Goal: Transaction & Acquisition: Download file/media

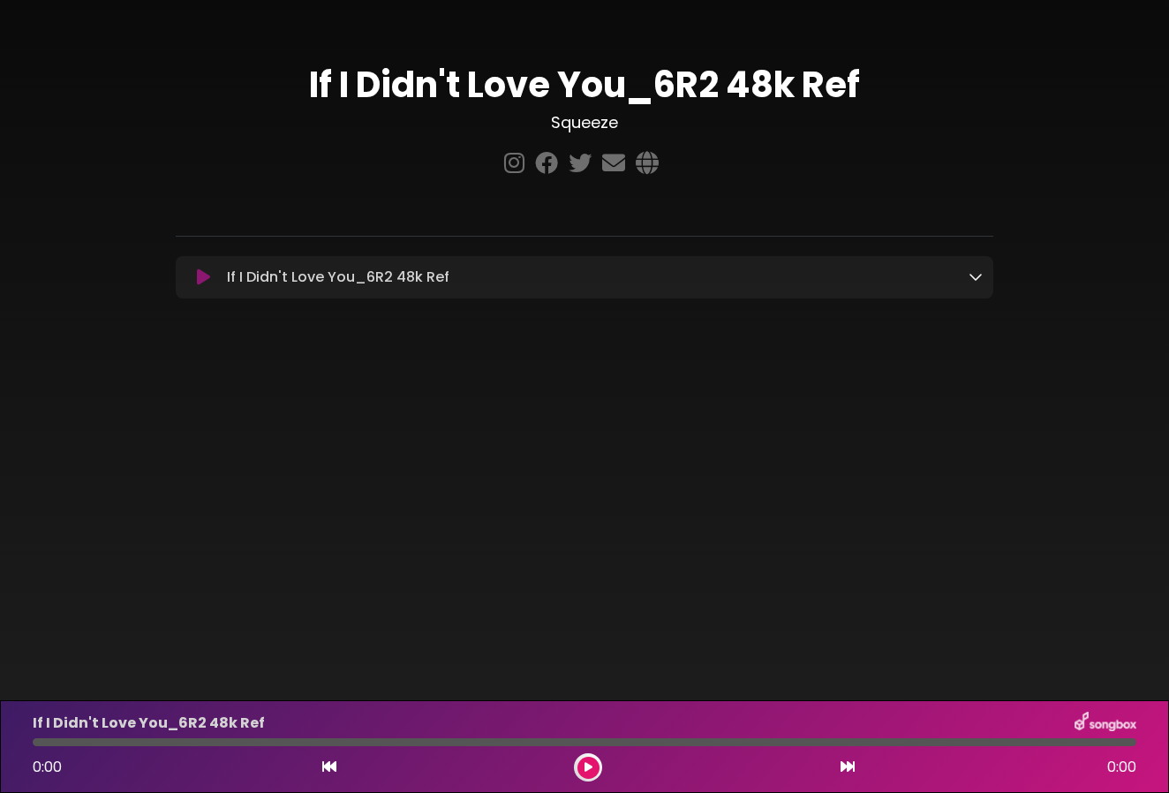
click at [493, 297] on div "If I Didn't Love You_6R2 48k Ref Loading Track... Name" at bounding box center [585, 277] width 818 height 42
click at [972, 276] on icon at bounding box center [976, 276] width 14 height 14
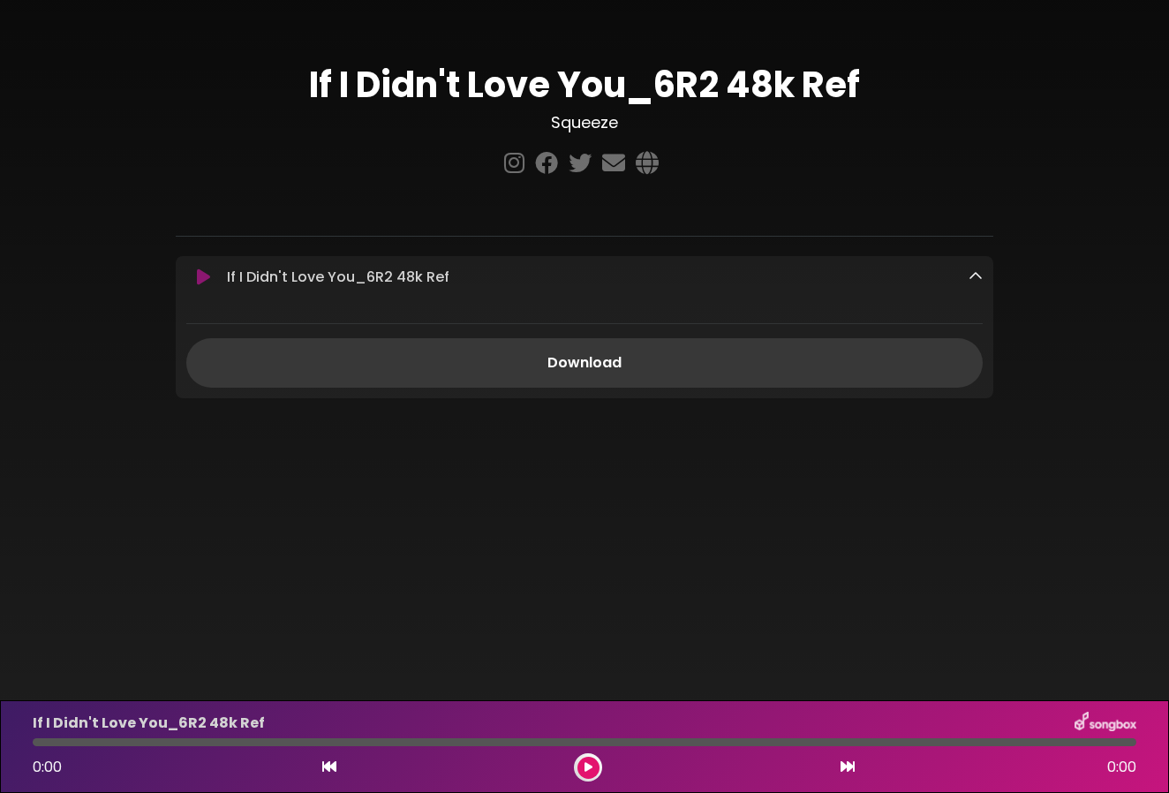
click at [599, 365] on link "Download" at bounding box center [584, 362] width 797 height 49
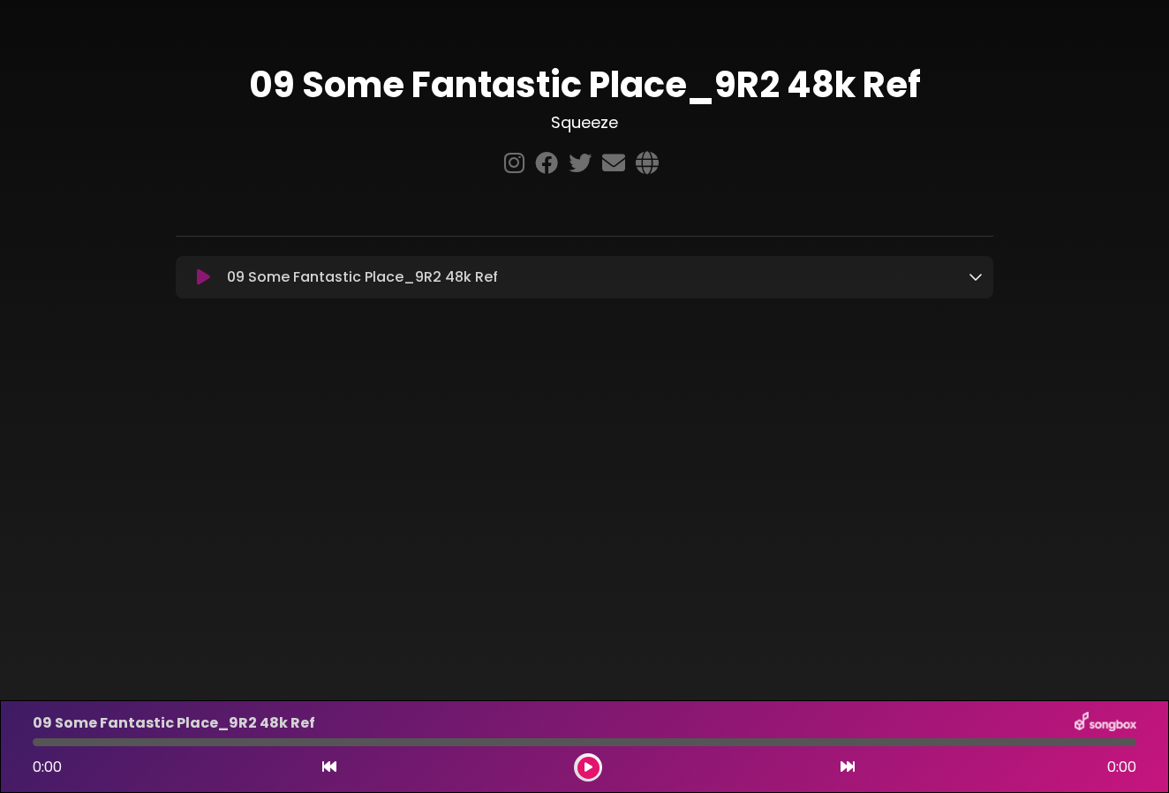
click at [972, 276] on icon at bounding box center [976, 276] width 14 height 14
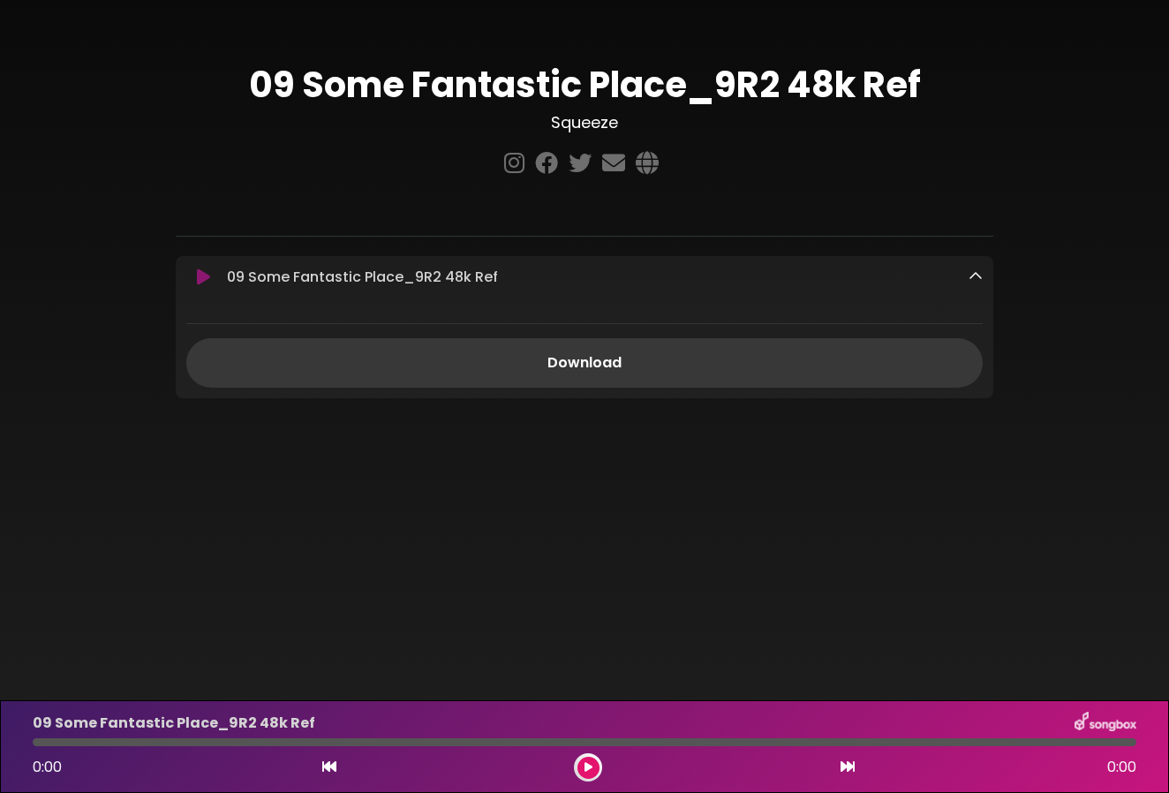
click at [702, 383] on link "Download" at bounding box center [584, 362] width 797 height 49
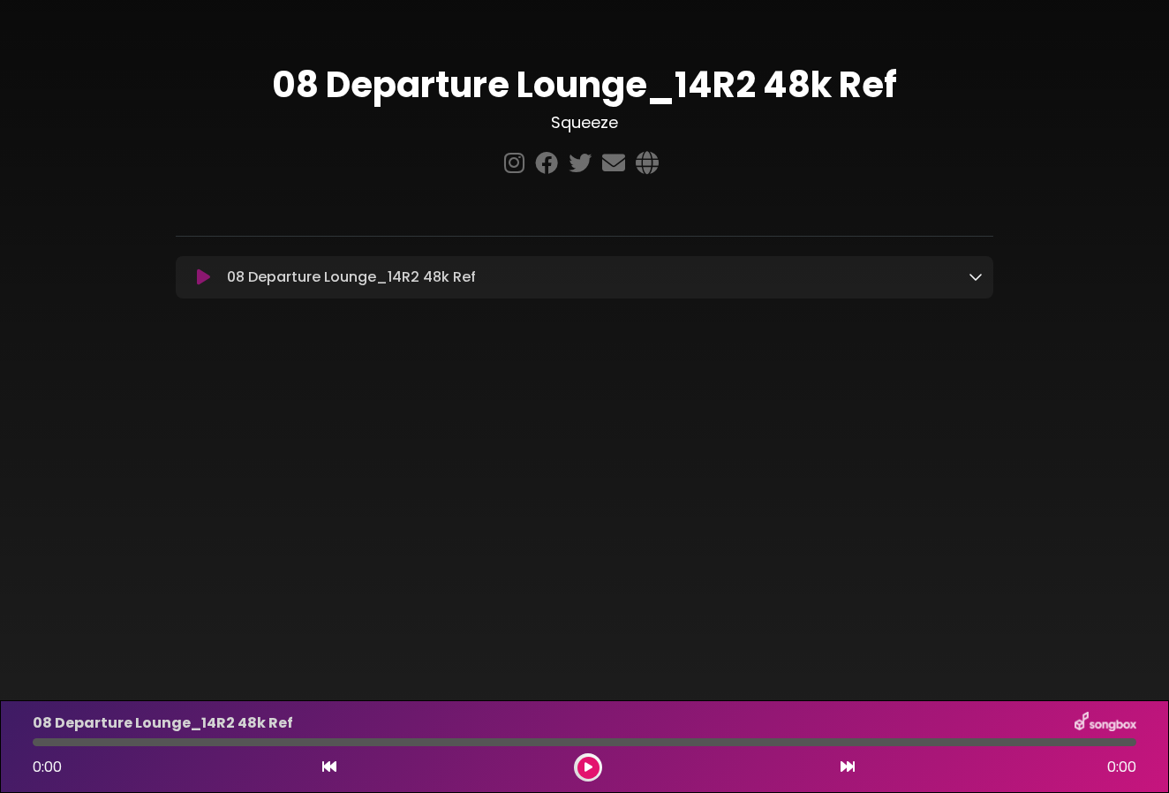
click at [972, 280] on icon at bounding box center [976, 276] width 14 height 14
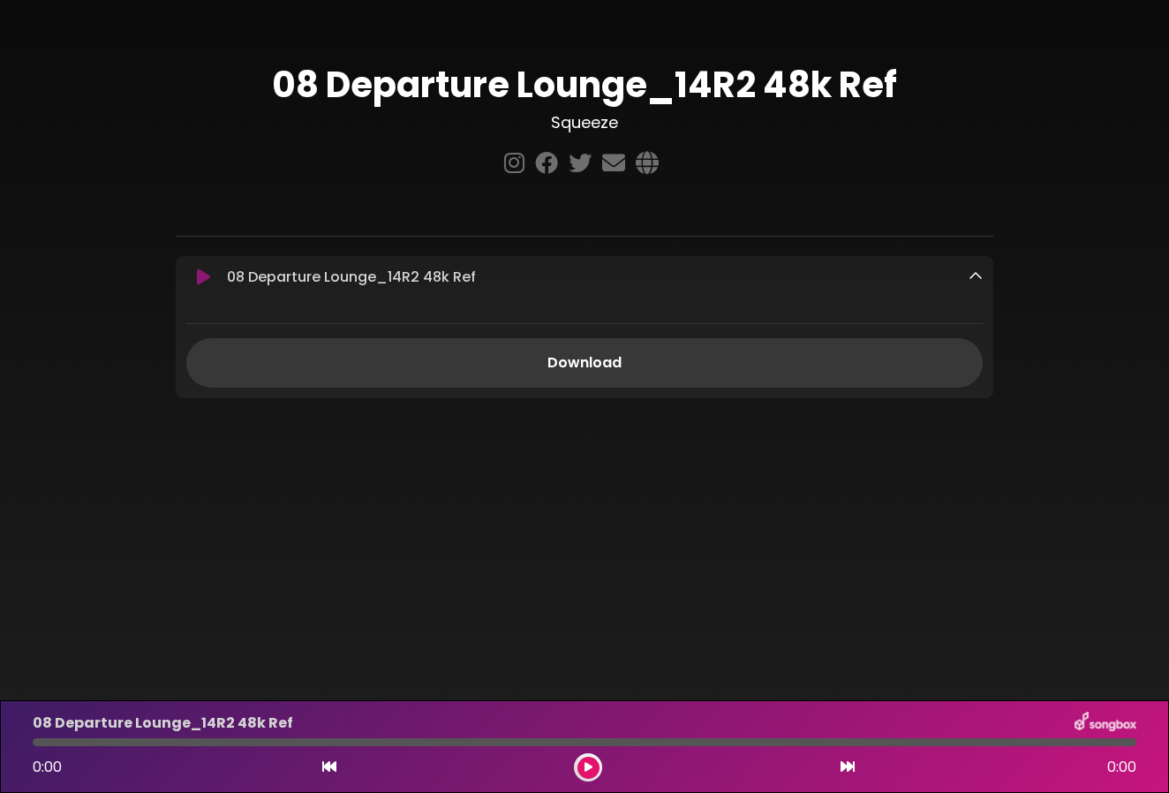
click at [754, 348] on link "Download" at bounding box center [584, 362] width 797 height 49
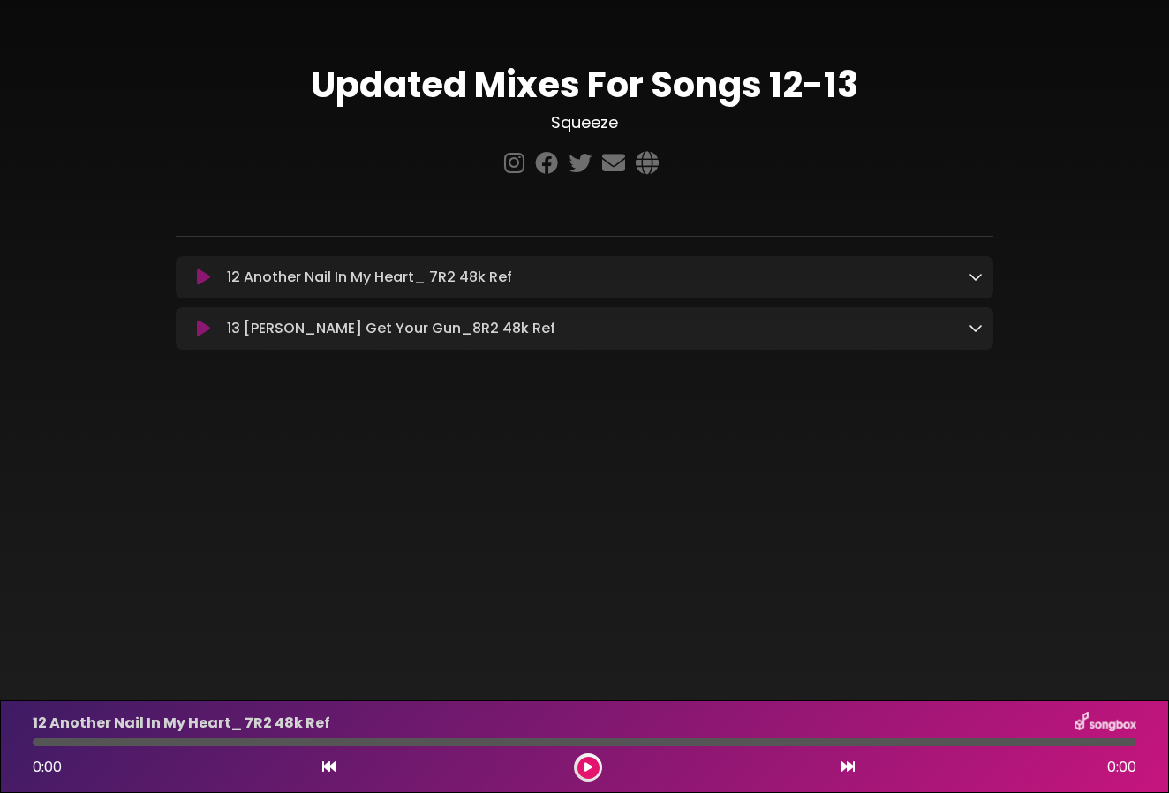
click at [973, 328] on icon at bounding box center [976, 328] width 14 height 14
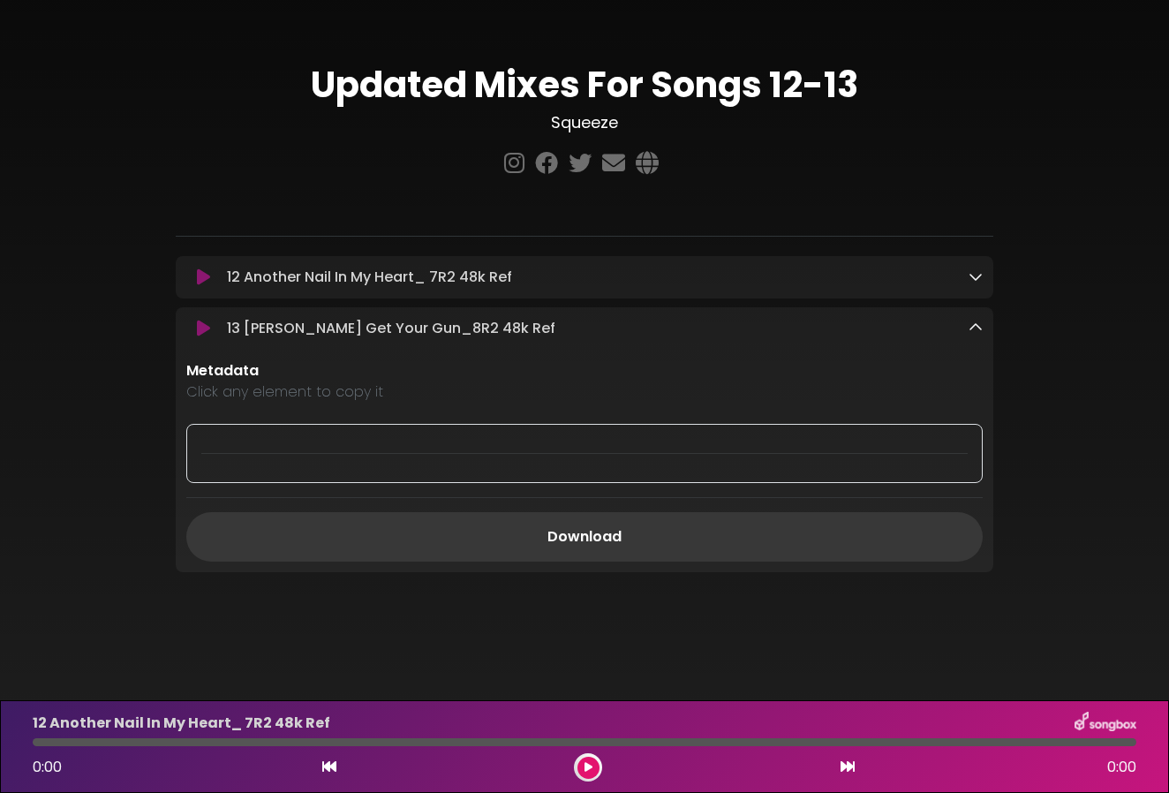
click at [586, 533] on link "Download" at bounding box center [584, 536] width 797 height 49
click at [980, 281] on icon at bounding box center [976, 276] width 14 height 14
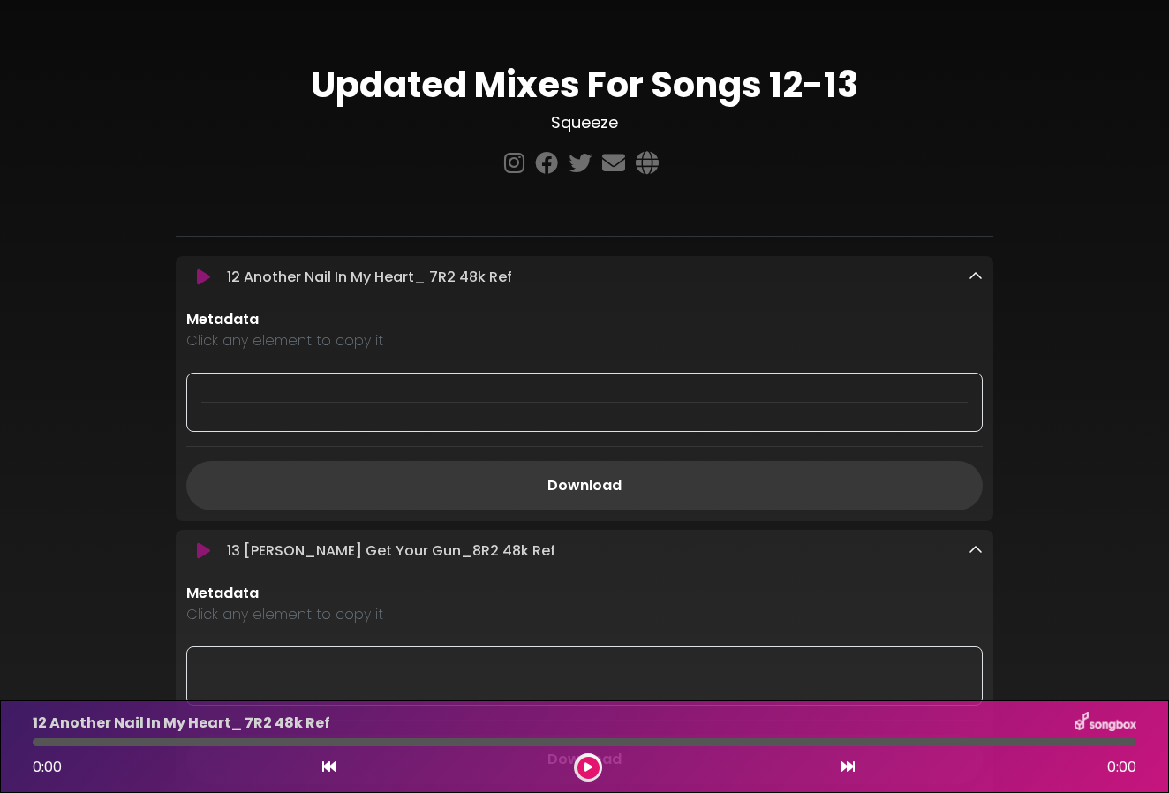
click at [564, 492] on link "Download" at bounding box center [584, 485] width 797 height 49
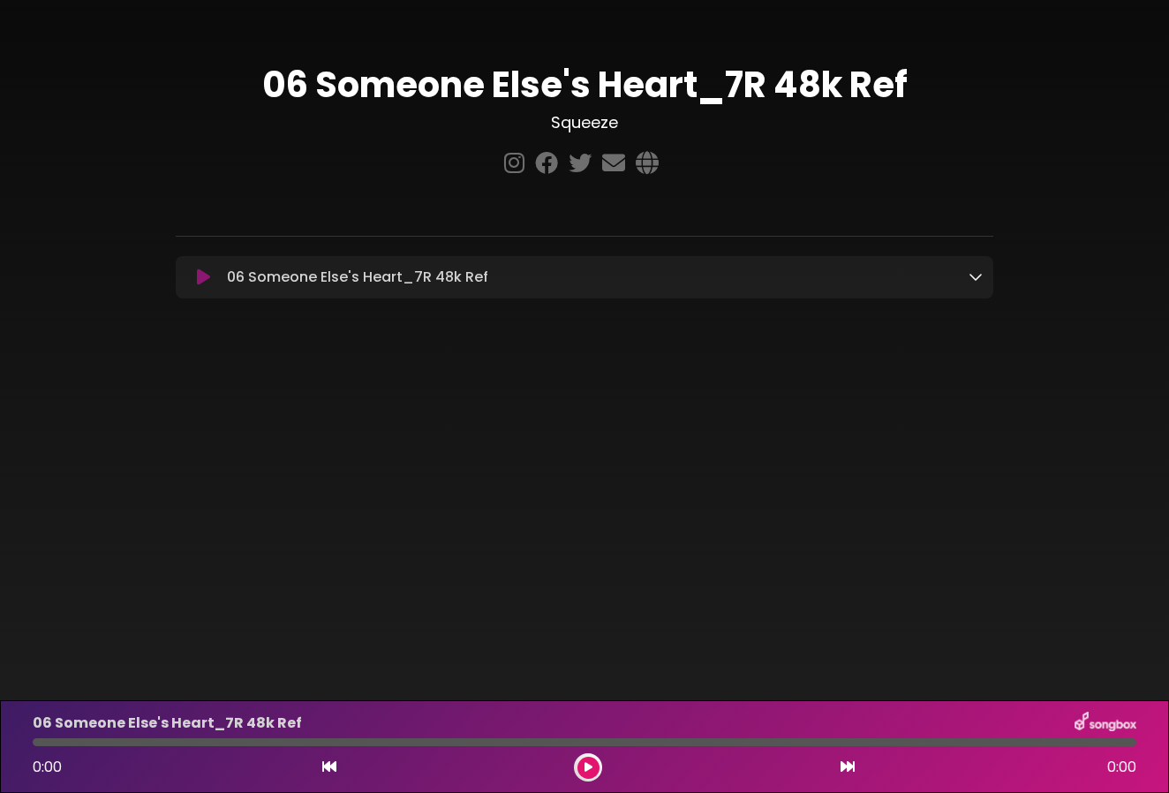
click at [977, 270] on icon at bounding box center [976, 276] width 14 height 14
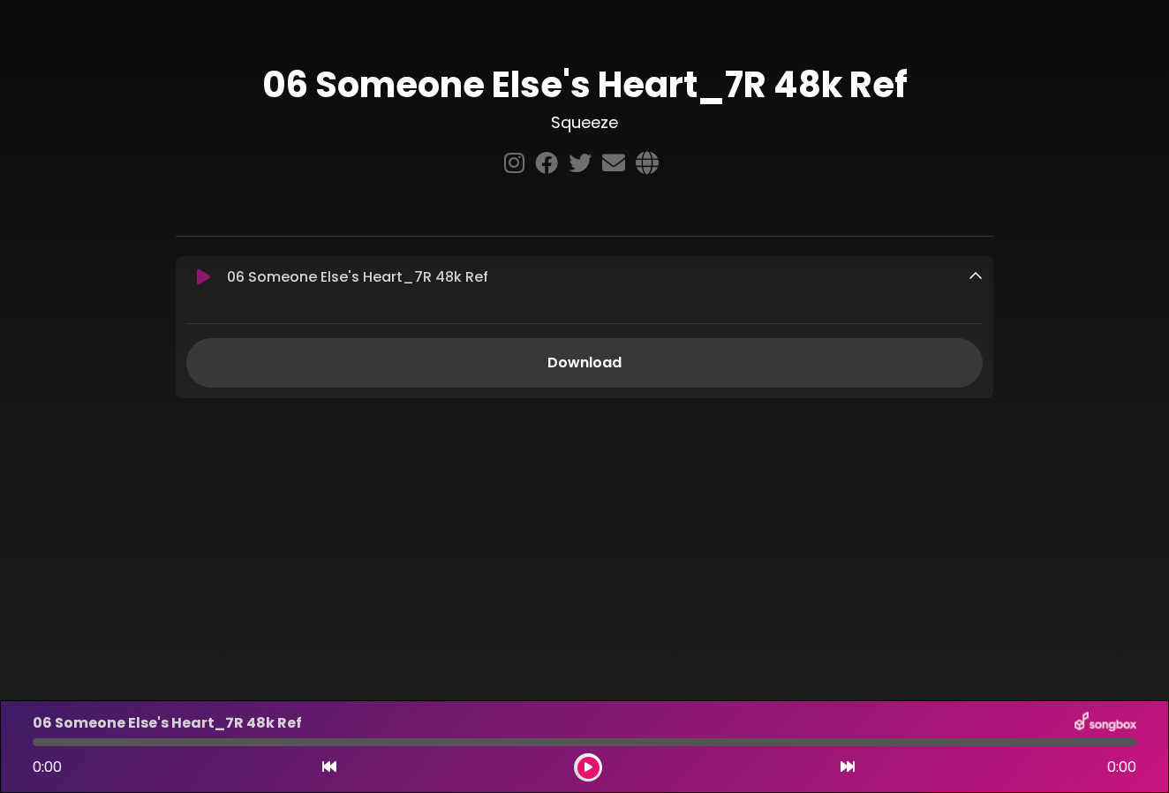
click at [594, 359] on link "Download" at bounding box center [584, 362] width 797 height 49
